Goal: Find specific page/section: Find specific page/section

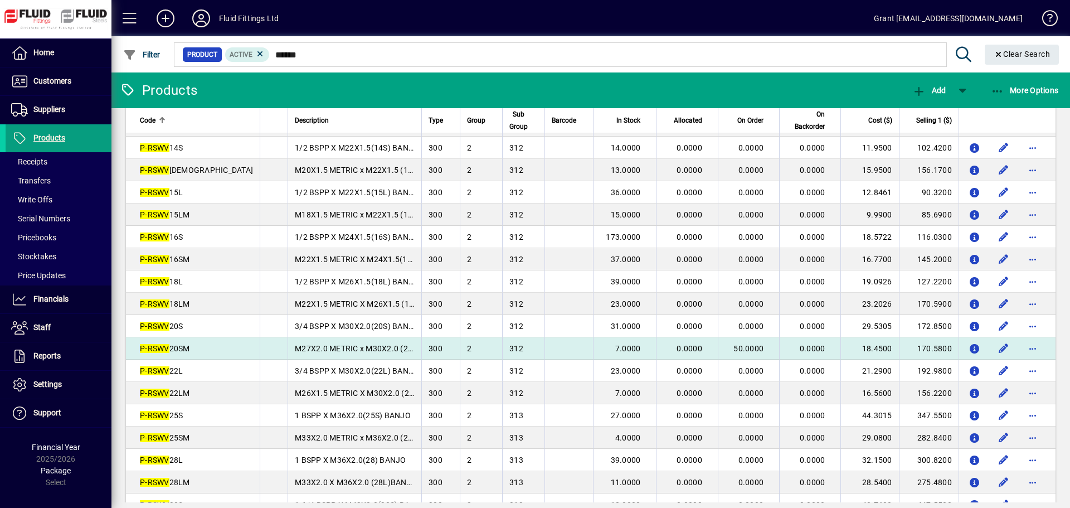
scroll to position [223, 0]
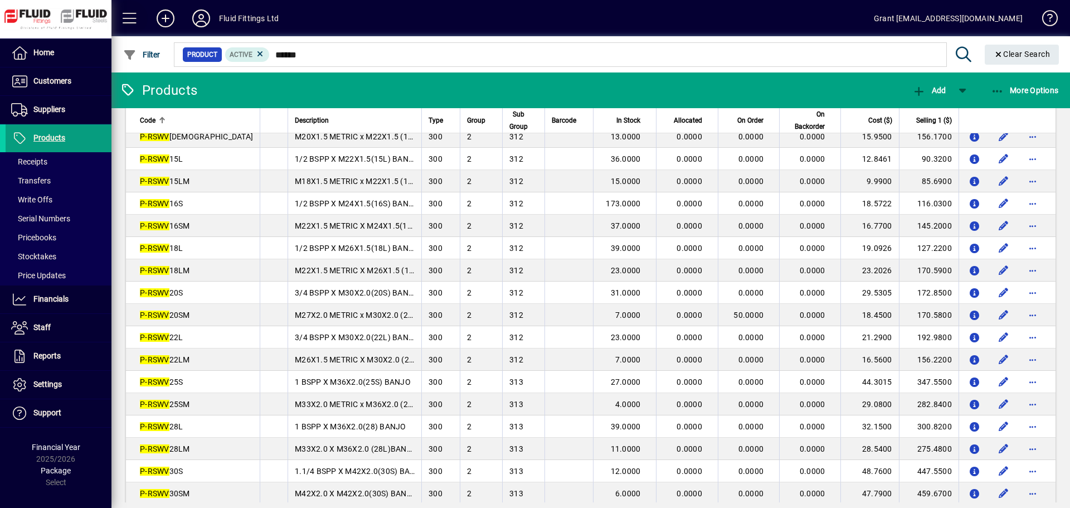
type input "******"
